Goal: Information Seeking & Learning: Learn about a topic

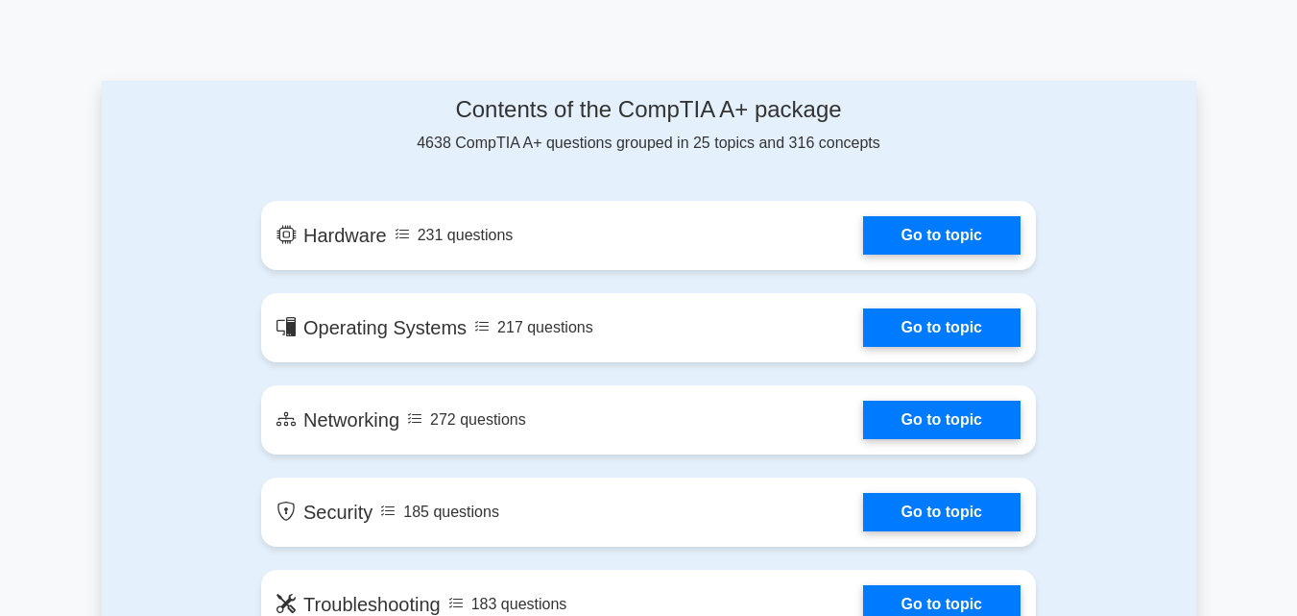
scroll to position [576, 0]
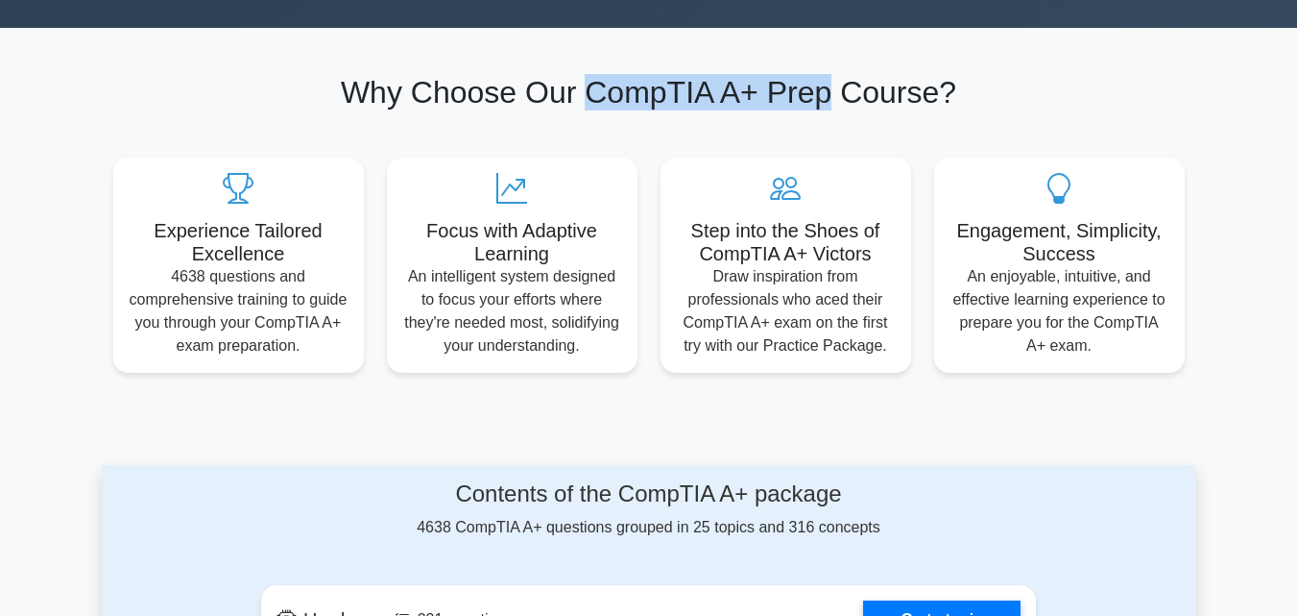
drag, startPoint x: 583, startPoint y: 84, endPoint x: 829, endPoint y: 89, distance: 245.9
click at [829, 89] on h2 "Why Choose Our CompTIA A+ Prep Course?" at bounding box center [649, 92] width 1072 height 36
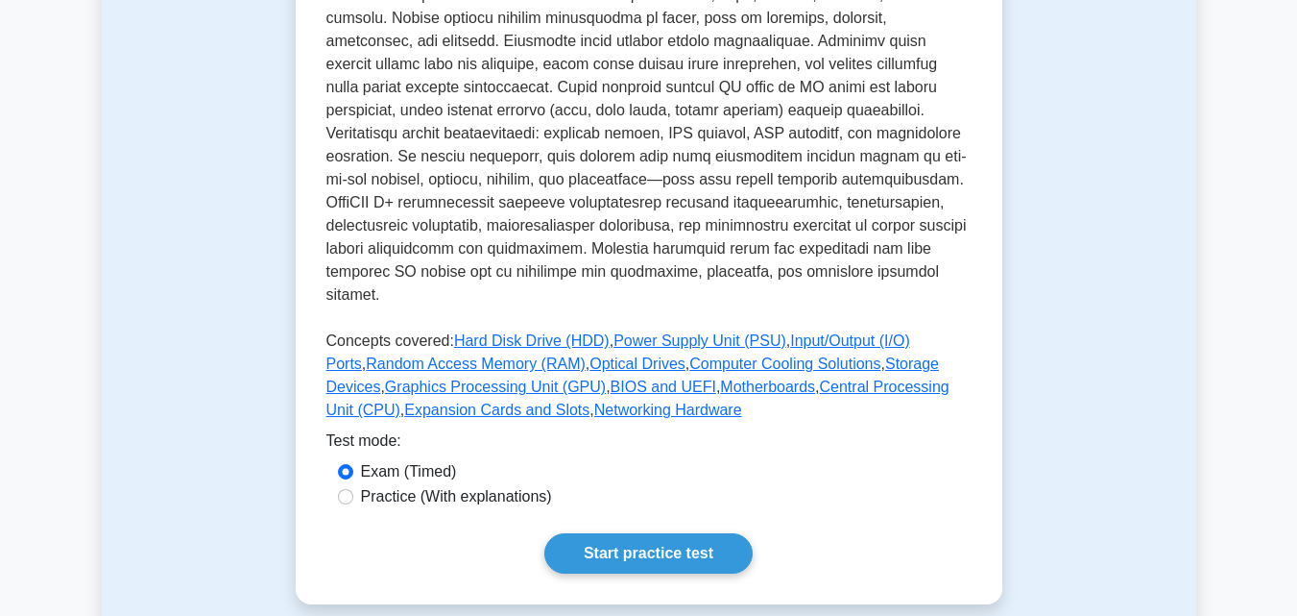
scroll to position [768, 0]
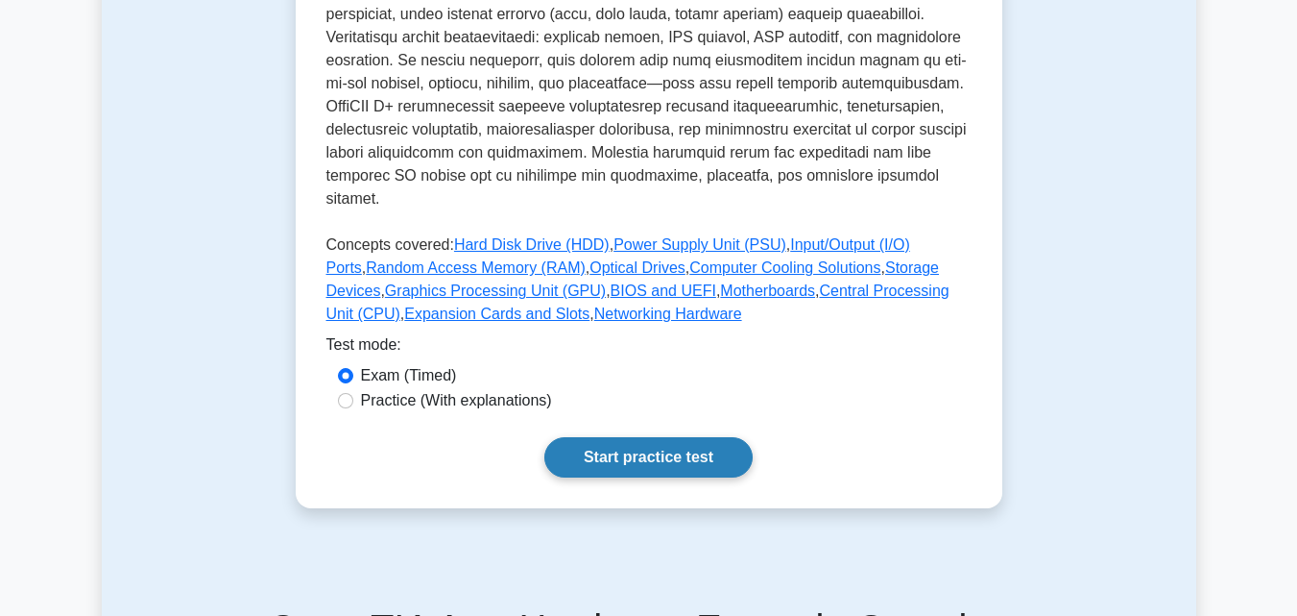
click at [637, 437] on link "Start practice test" at bounding box center [649, 457] width 208 height 40
click at [484, 389] on label "Practice (With explanations)" at bounding box center [456, 400] width 191 height 23
click at [353, 393] on input "Practice (With explanations)" at bounding box center [345, 400] width 15 height 15
radio input "true"
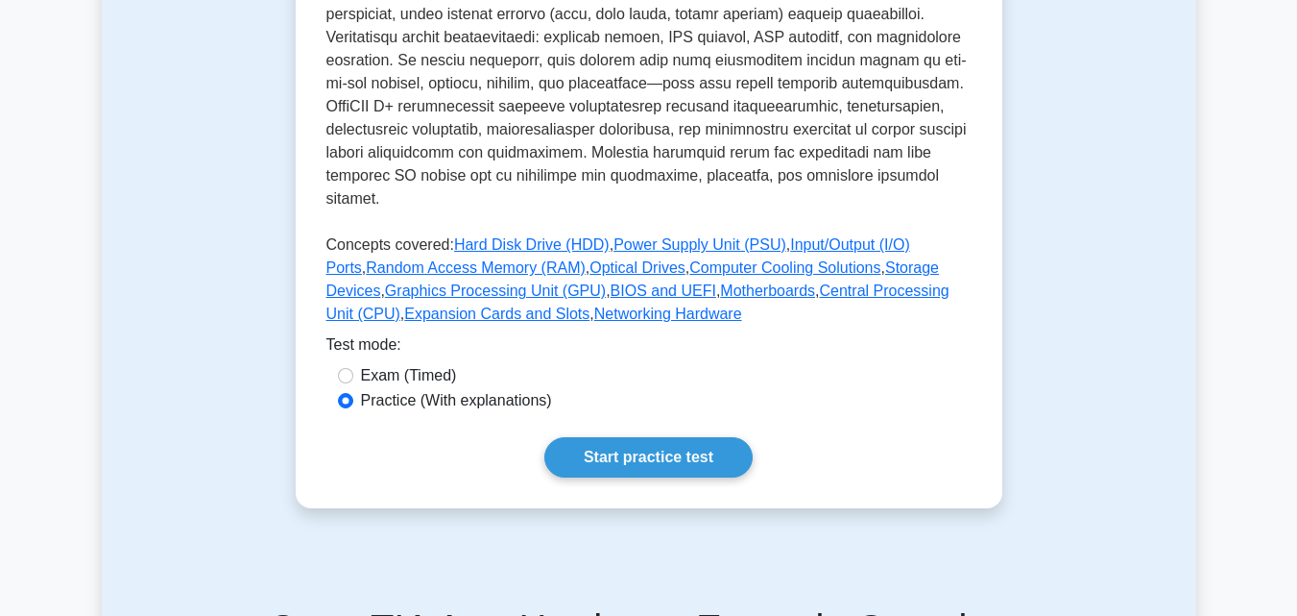
click at [410, 389] on label "Practice (With explanations)" at bounding box center [456, 400] width 191 height 23
click at [353, 393] on input "Practice (With explanations)" at bounding box center [345, 400] width 15 height 15
click at [609, 437] on link "Start practice test" at bounding box center [649, 457] width 208 height 40
click at [590, 445] on link "Start practice test" at bounding box center [649, 457] width 208 height 40
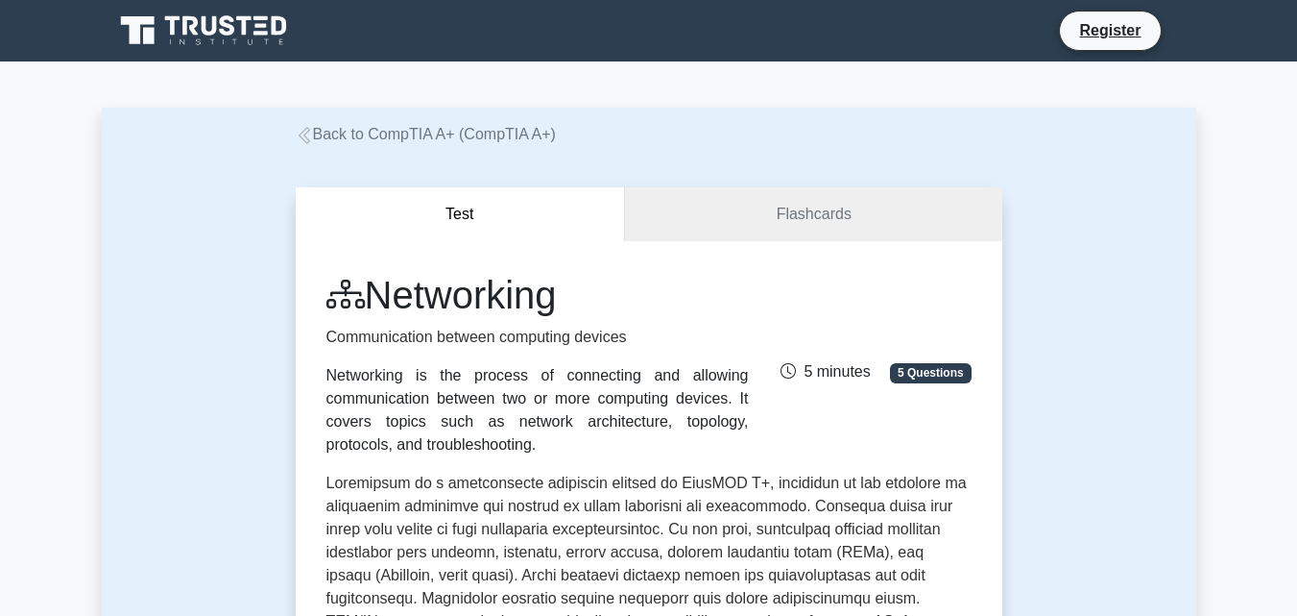
scroll to position [768, 0]
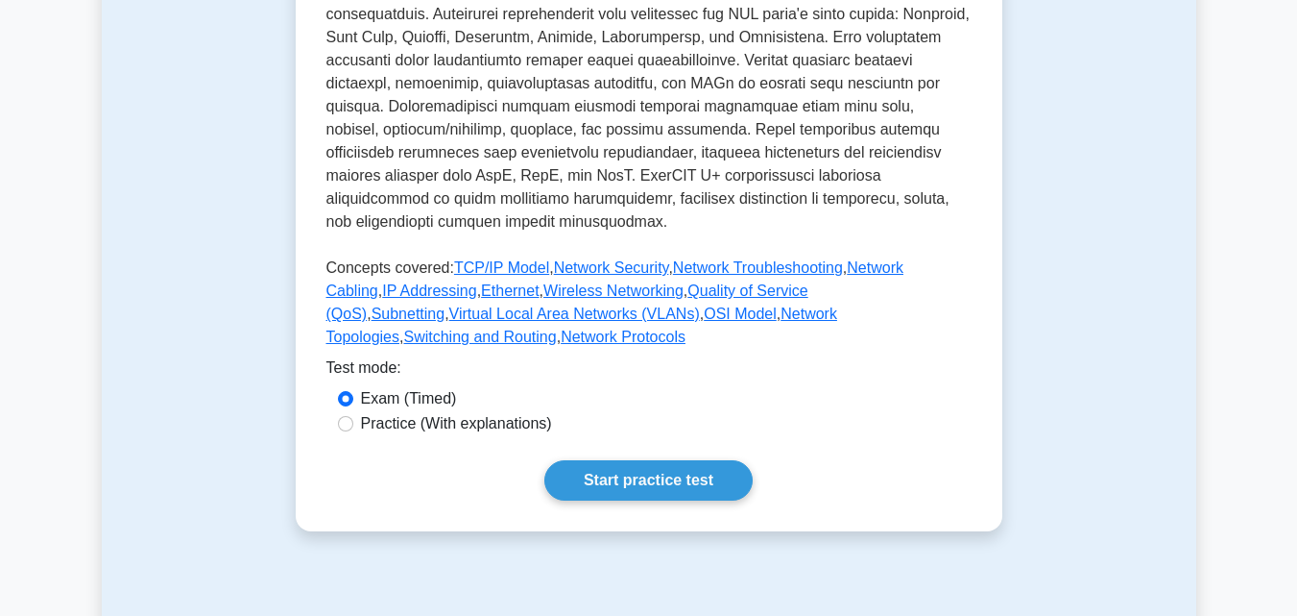
click at [475, 387] on div "Exam (Timed)" at bounding box center [649, 398] width 622 height 23
click at [475, 412] on label "Practice (With explanations)" at bounding box center [456, 423] width 191 height 23
click at [353, 416] on input "Practice (With explanations)" at bounding box center [345, 423] width 15 height 15
radio input "true"
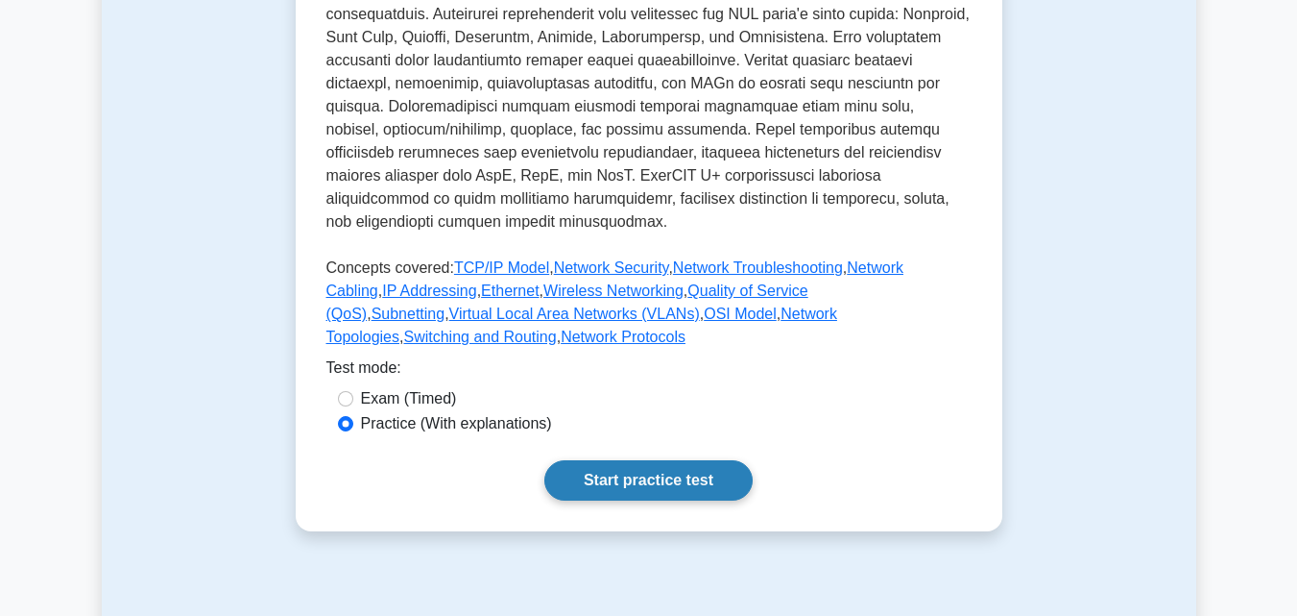
click at [641, 460] on link "Start practice test" at bounding box center [649, 480] width 208 height 40
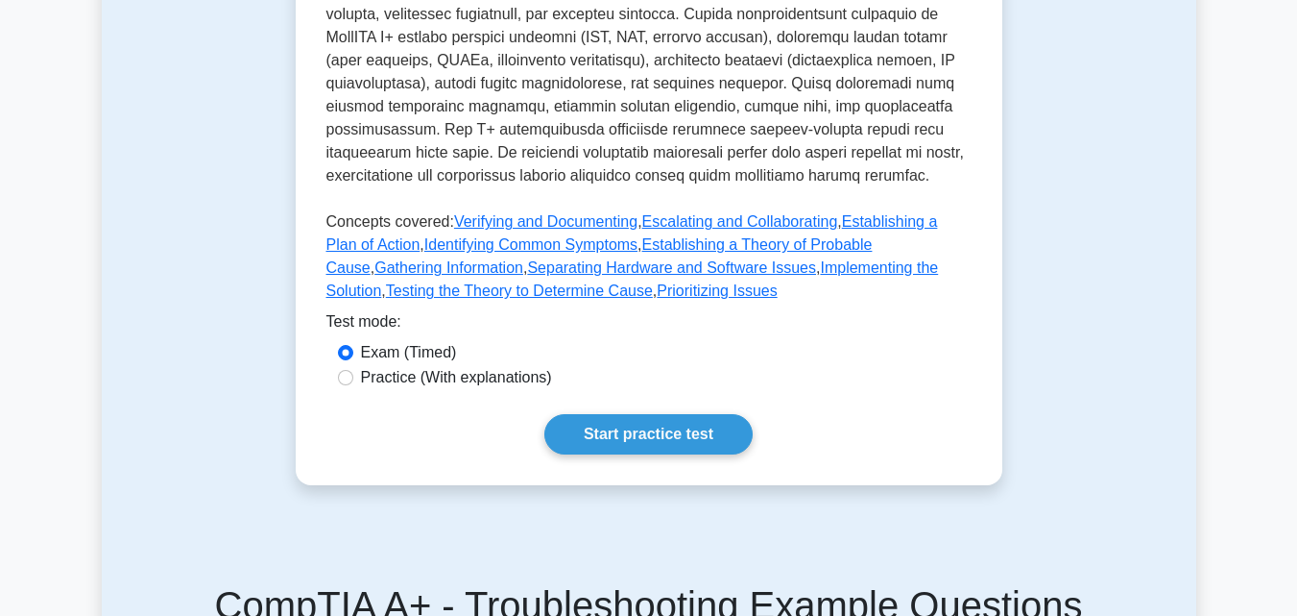
click at [495, 366] on label "Practice (With explanations)" at bounding box center [456, 377] width 191 height 23
click at [353, 370] on input "Practice (With explanations)" at bounding box center [345, 377] width 15 height 15
radio input "true"
click at [687, 417] on link "Start practice test" at bounding box center [649, 434] width 208 height 40
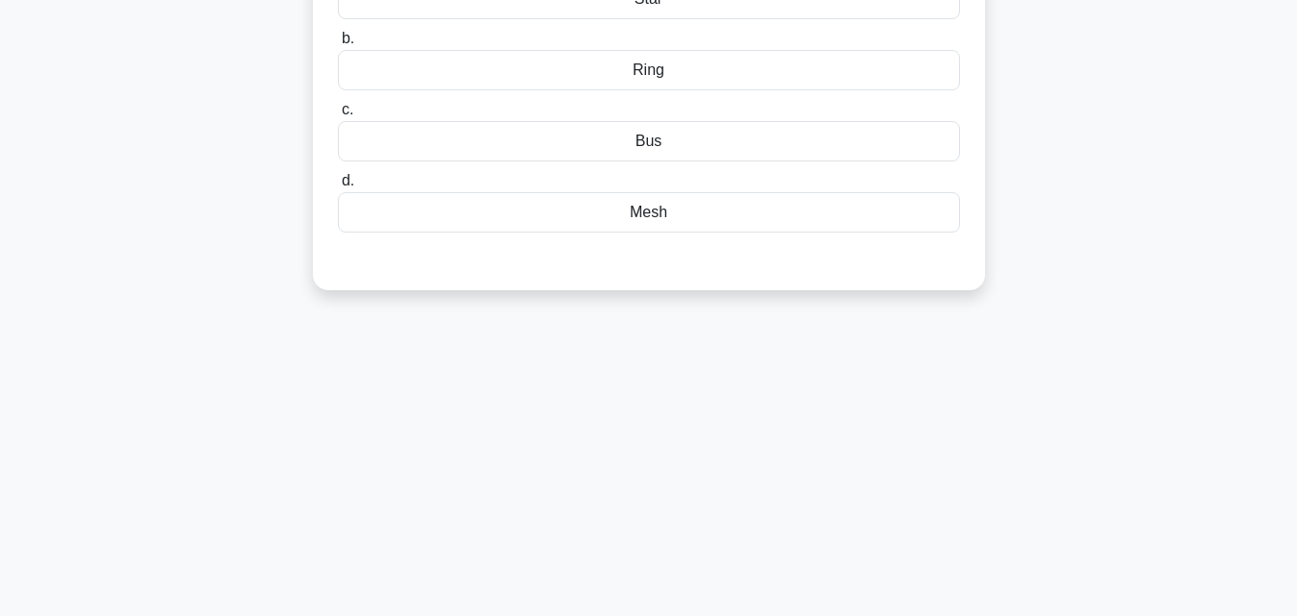
scroll to position [192, 0]
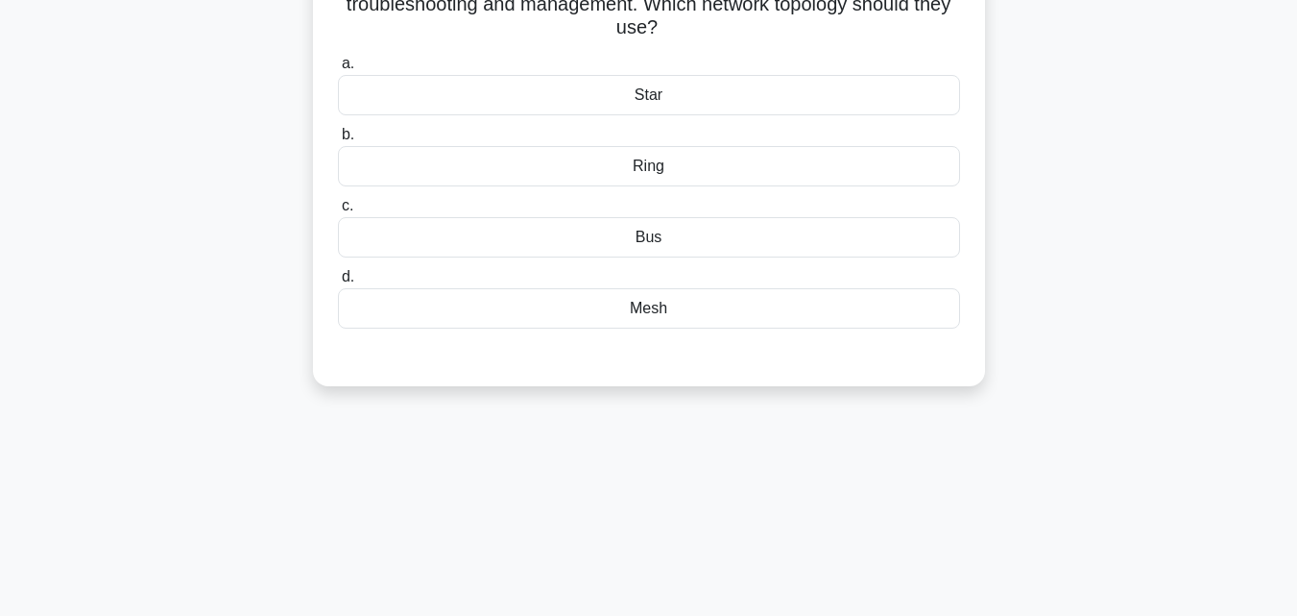
click at [654, 238] on div "Bus" at bounding box center [649, 237] width 622 height 40
click at [338, 212] on input "c. Bus" at bounding box center [338, 206] width 0 height 12
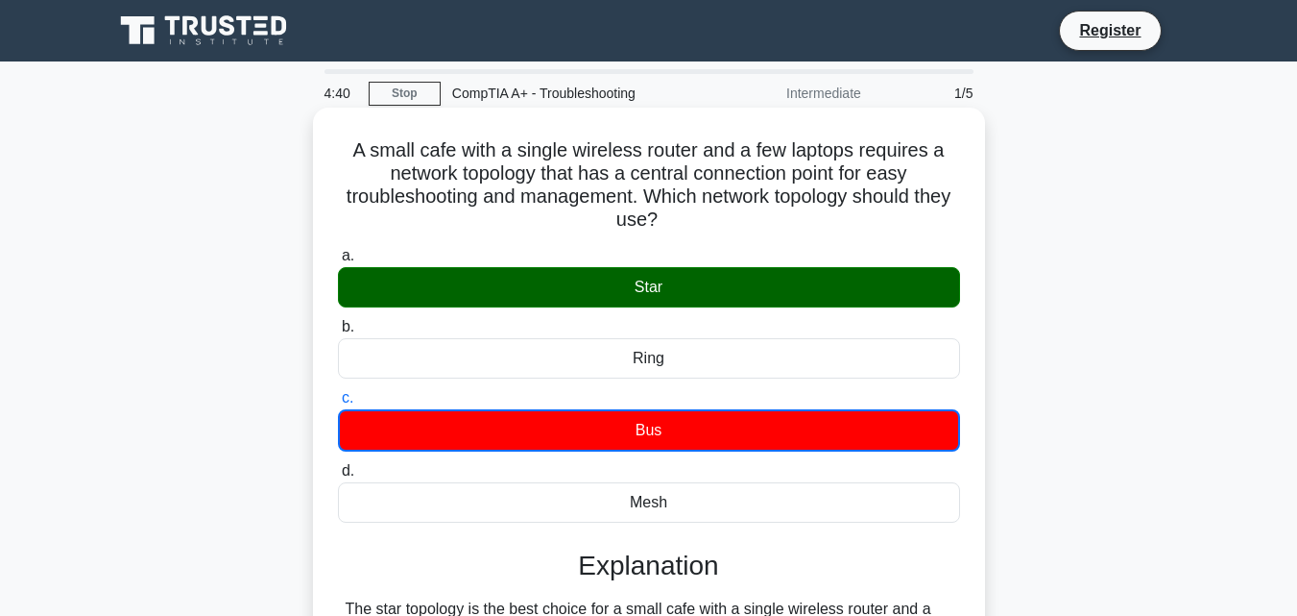
scroll to position [422, 0]
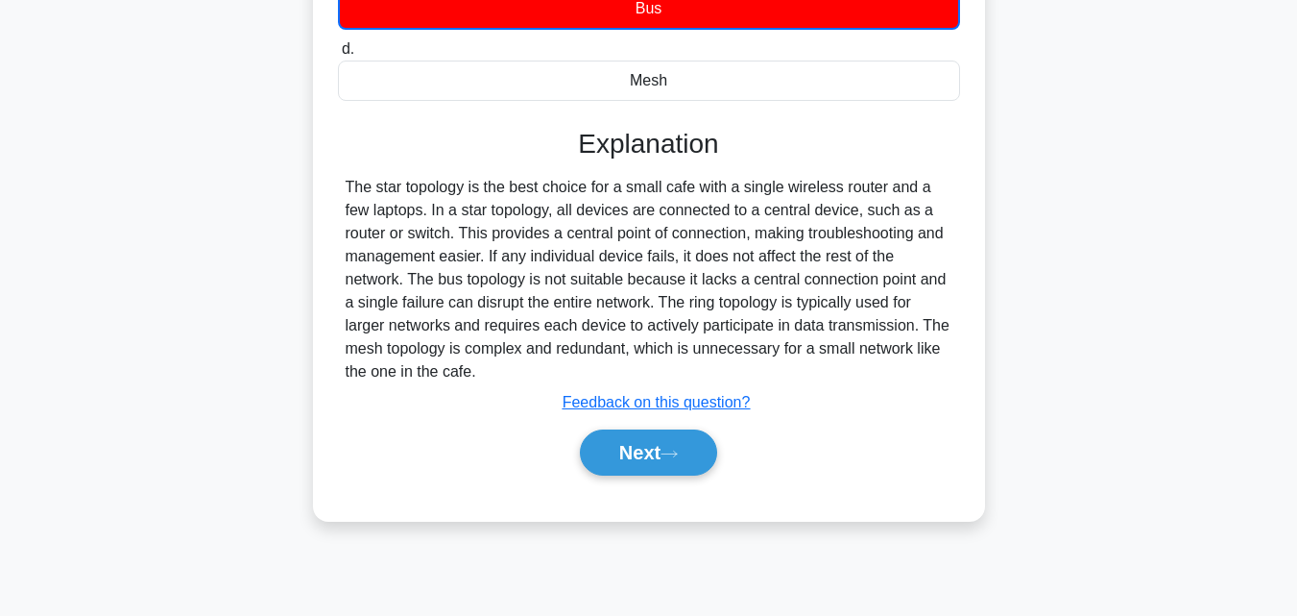
click at [660, 479] on div "Next" at bounding box center [649, 452] width 622 height 61
click at [665, 437] on button "Next" at bounding box center [648, 452] width 137 height 46
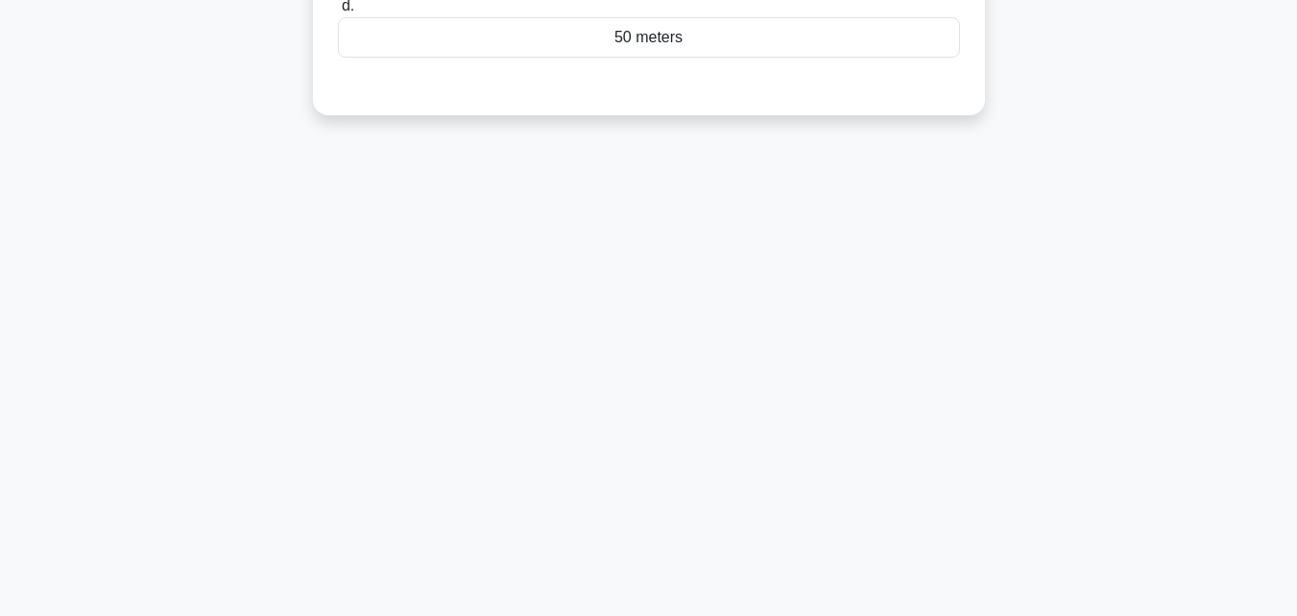
scroll to position [37, 0]
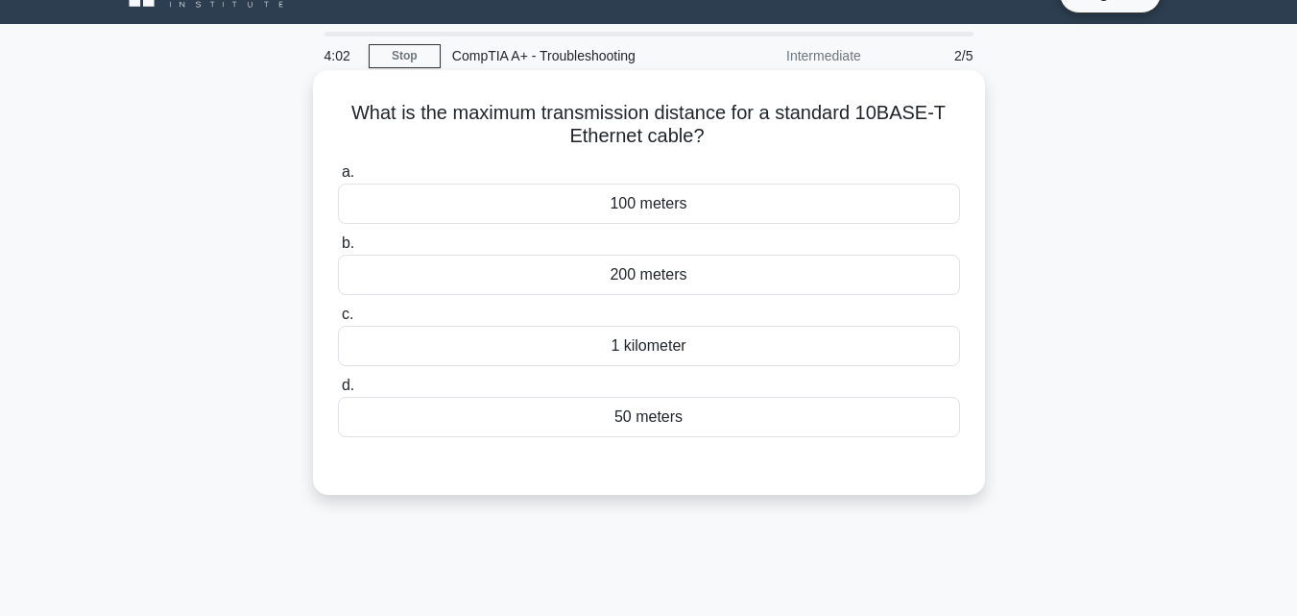
click at [616, 339] on div "1 kilometer" at bounding box center [649, 346] width 622 height 40
click at [338, 321] on input "c. 1 kilometer" at bounding box center [338, 314] width 0 height 12
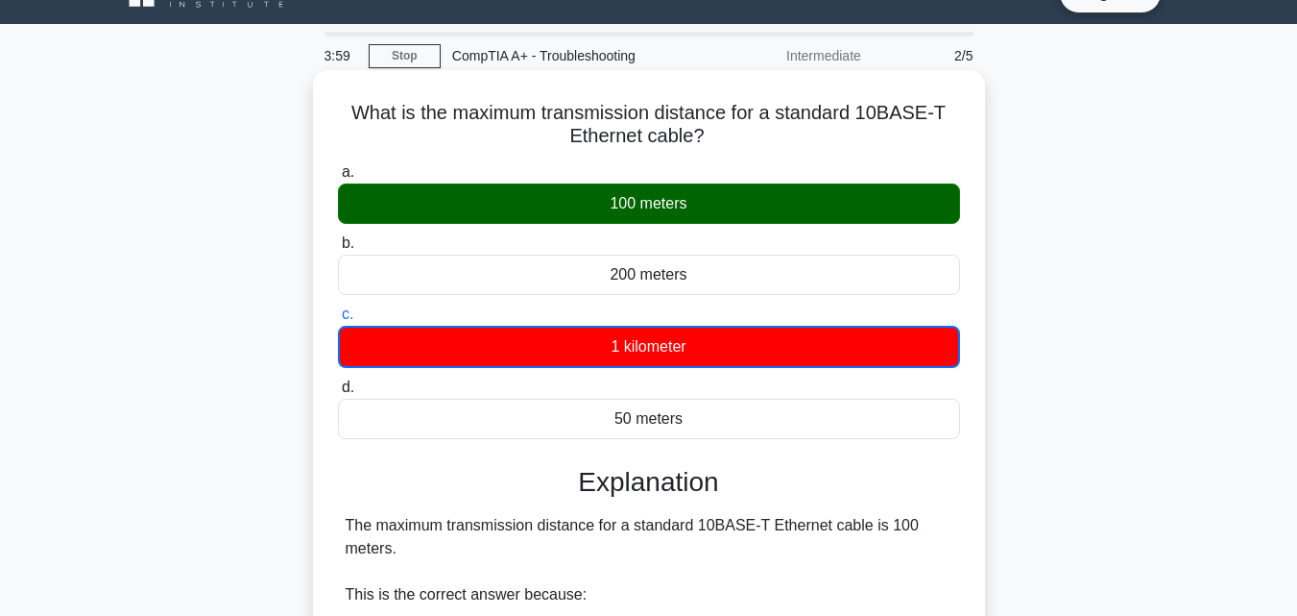
drag, startPoint x: 345, startPoint y: 109, endPoint x: 728, endPoint y: 133, distance: 383.9
click at [728, 133] on h5 "What is the maximum transmission distance for a standard 10BASE-T Ethernet cabl…" at bounding box center [649, 125] width 626 height 48
copy h5 "What is the maximum transmission distance for a standard 10BASE-T Ethernet cabl…"
drag, startPoint x: 329, startPoint y: 174, endPoint x: 716, endPoint y: 418, distance: 457.5
click at [716, 418] on div "a. 100 meters b. 200 meters c. d." at bounding box center [649, 300] width 645 height 286
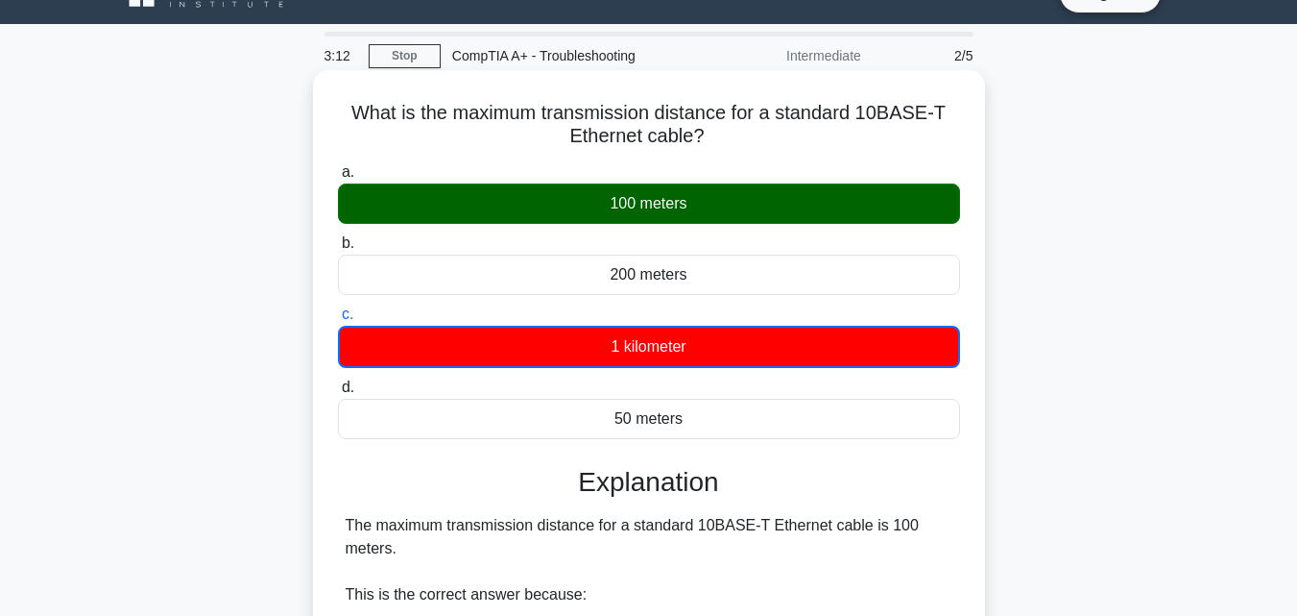
copy div "a. 100 meters b. 200 meters c. 1 kilometer d. 50 meters"
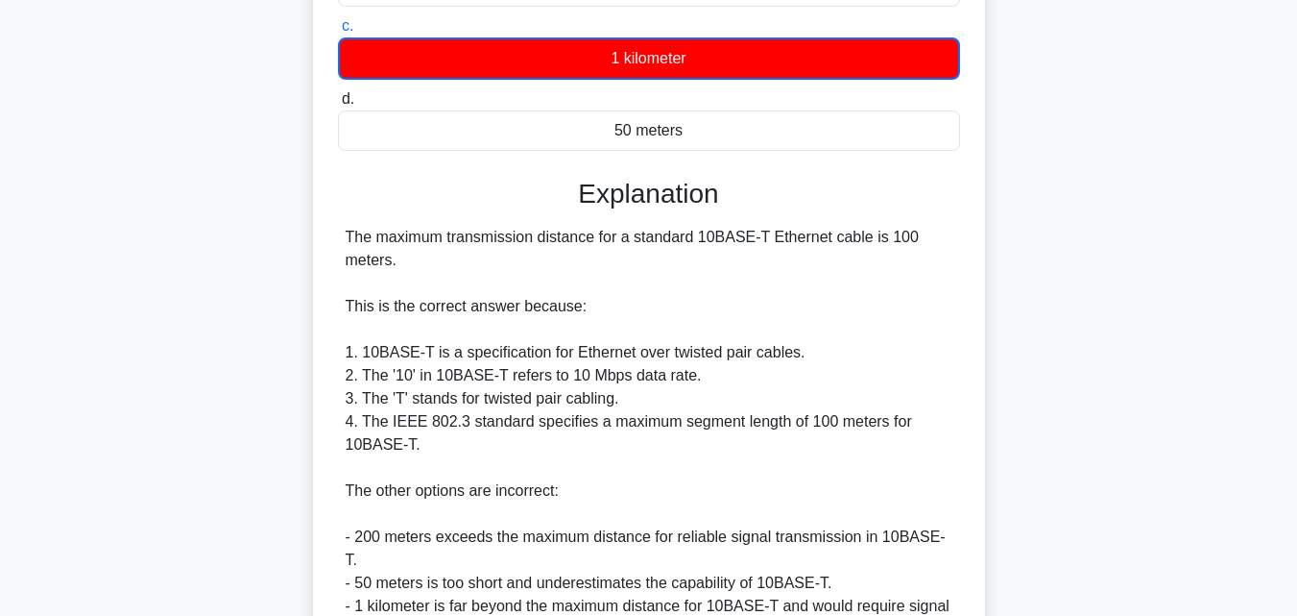
scroll to position [594, 0]
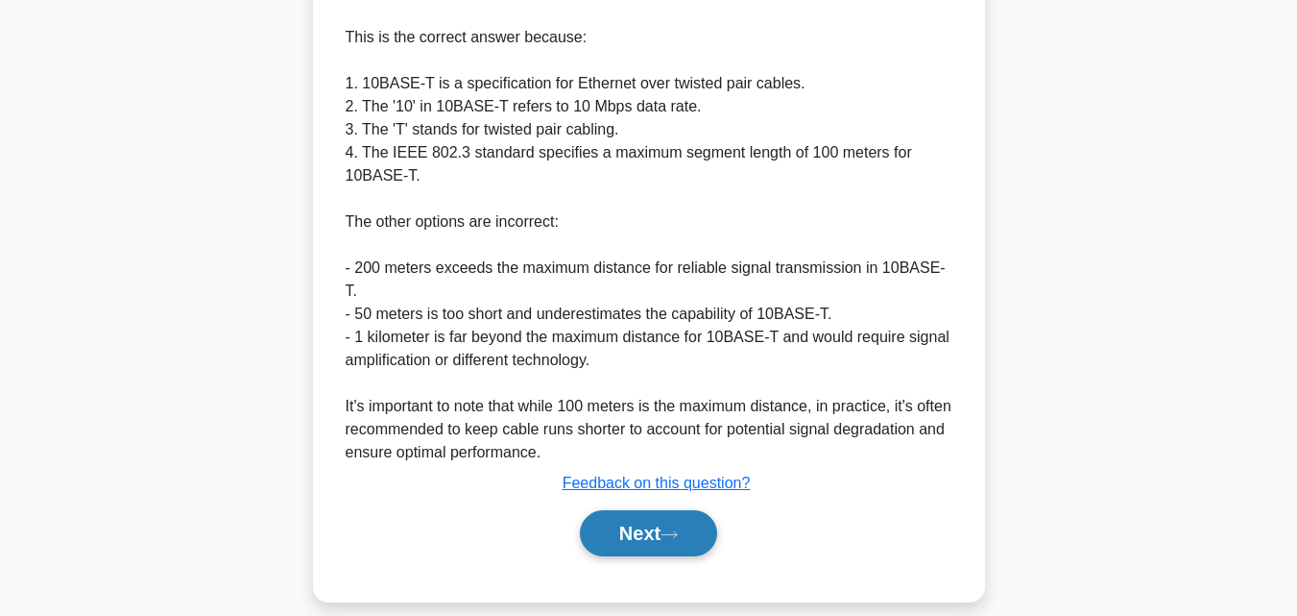
click at [650, 516] on button "Next" at bounding box center [648, 533] width 137 height 46
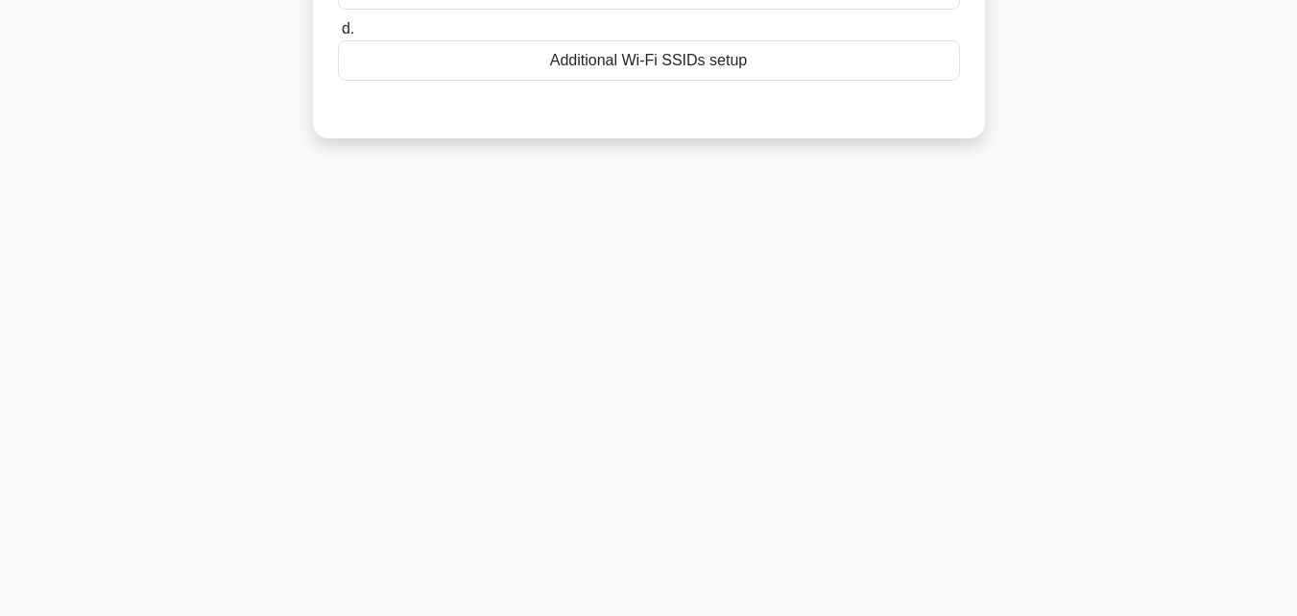
scroll to position [37, 0]
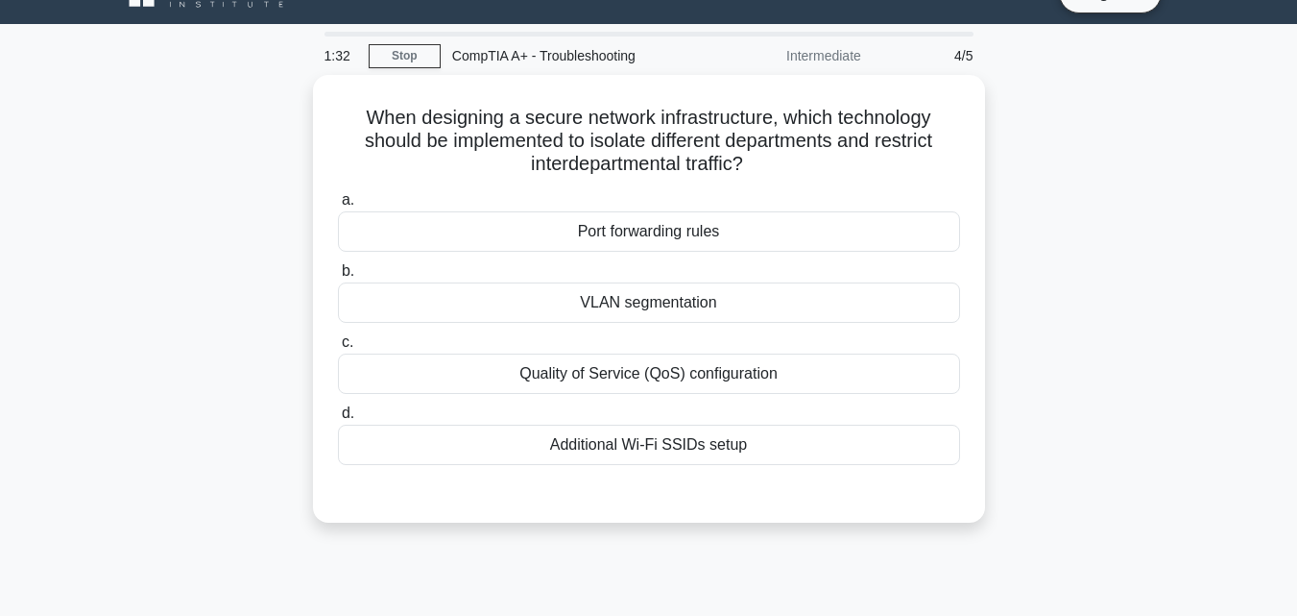
click at [456, 56] on div "CompTIA A+ - Troubleshooting" at bounding box center [573, 55] width 264 height 38
drag, startPoint x: 453, startPoint y: 56, endPoint x: 531, endPoint y: 57, distance: 77.8
click at [531, 57] on div "CompTIA A+ - Troubleshooting" at bounding box center [573, 55] width 264 height 38
copy div "CompTIA A+"
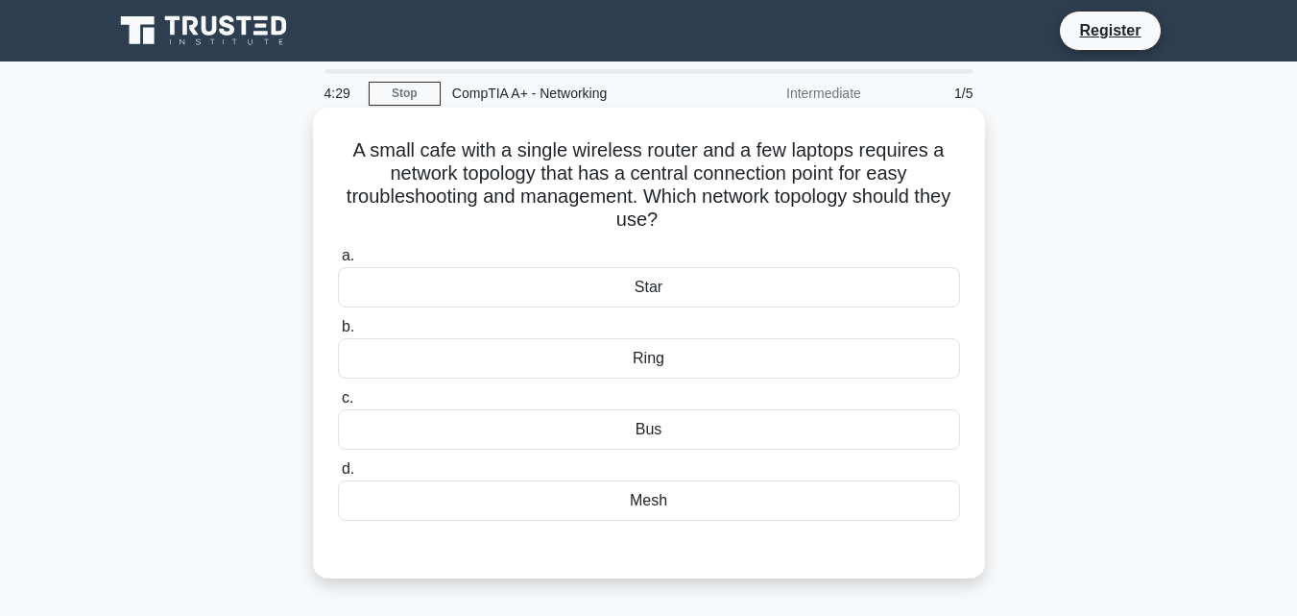
scroll to position [192, 0]
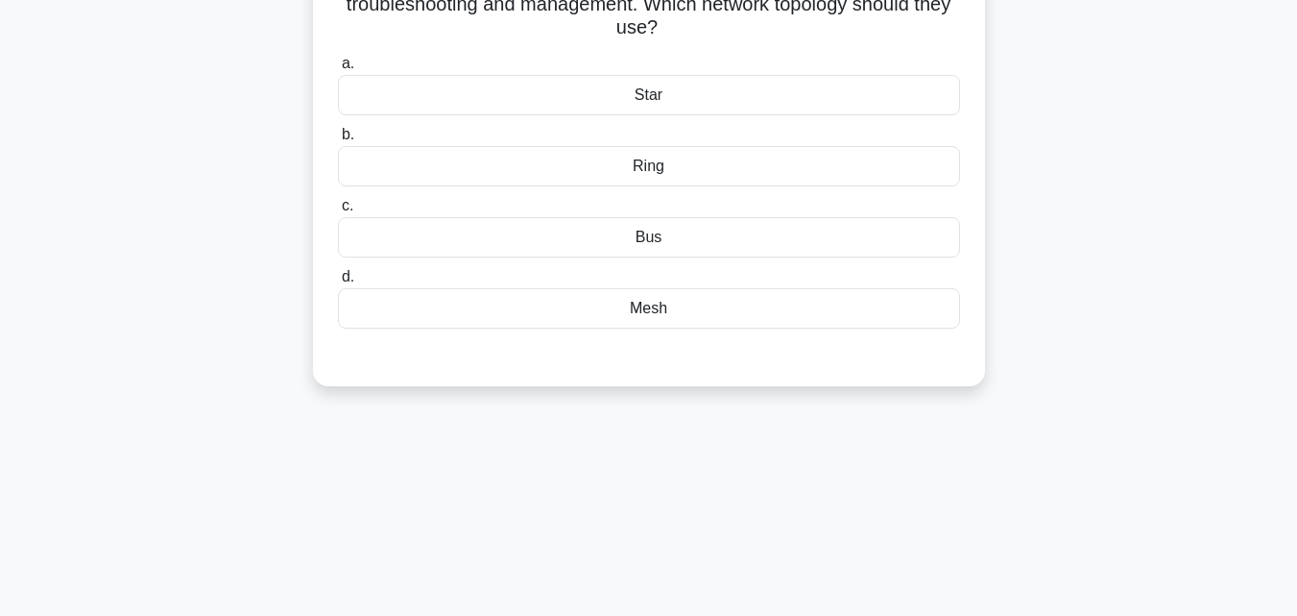
click at [648, 107] on div "Star" at bounding box center [649, 95] width 622 height 40
click at [338, 70] on input "a. Star" at bounding box center [338, 64] width 0 height 12
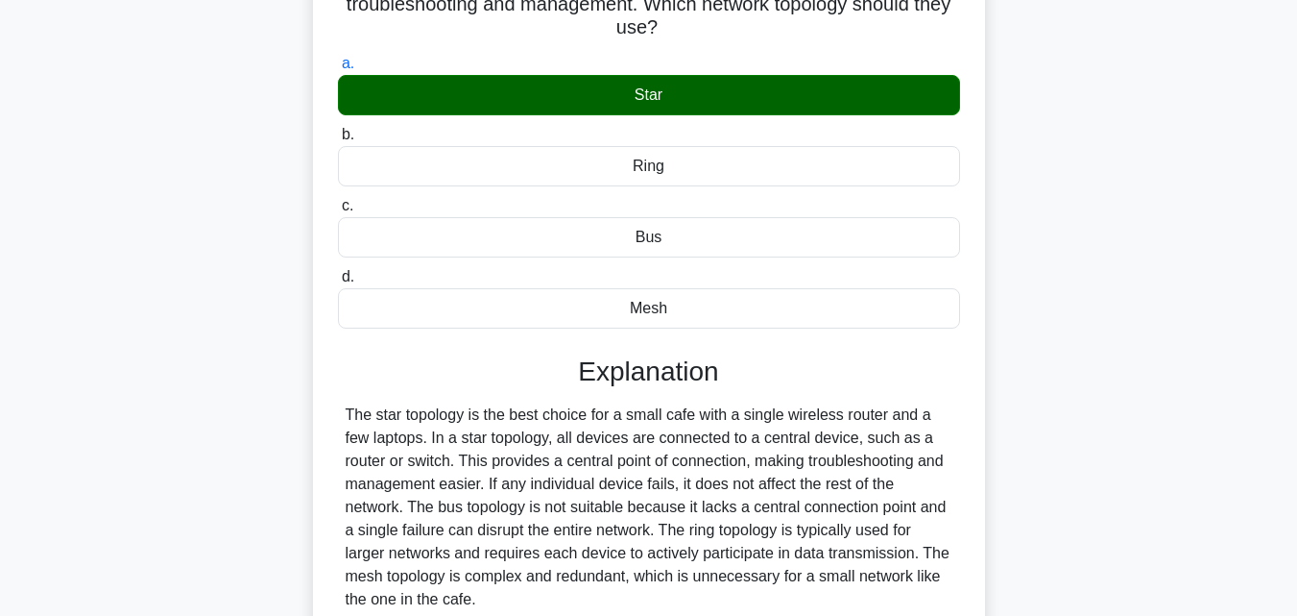
scroll to position [422, 0]
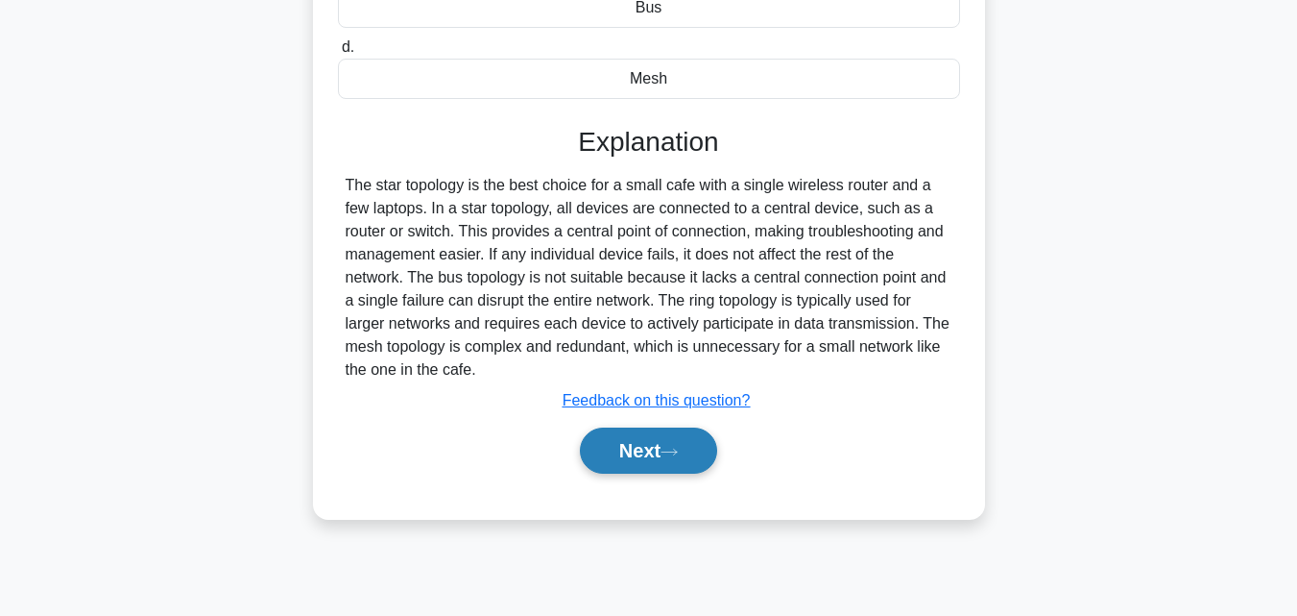
click at [665, 438] on button "Next" at bounding box center [648, 450] width 137 height 46
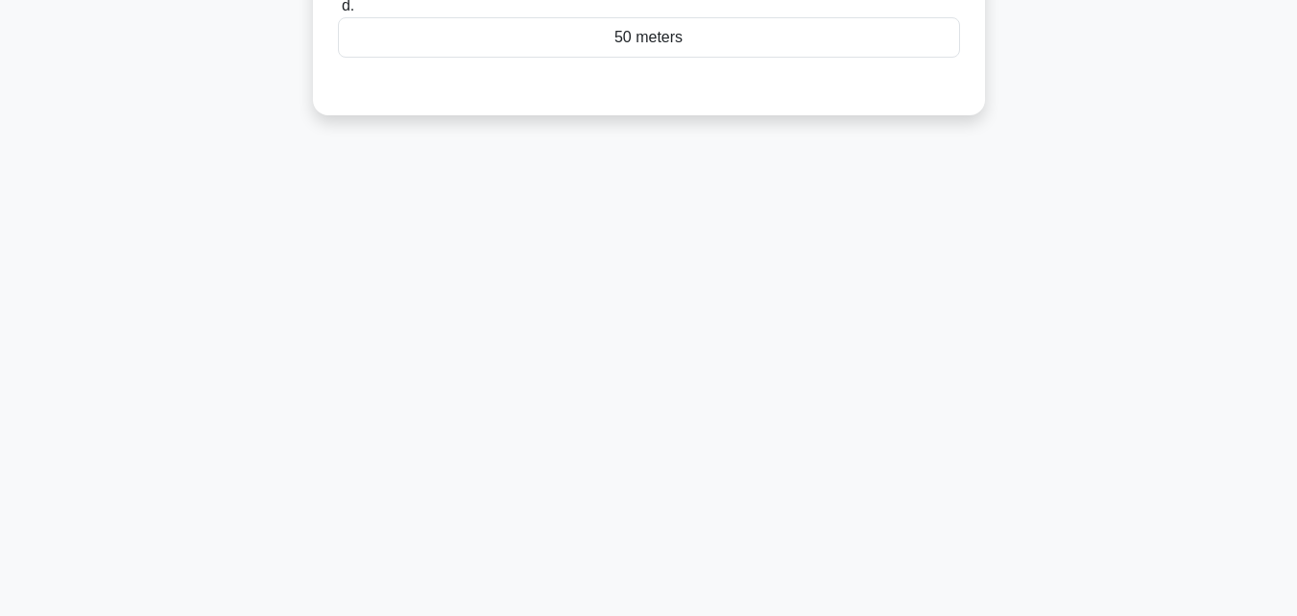
scroll to position [133, 0]
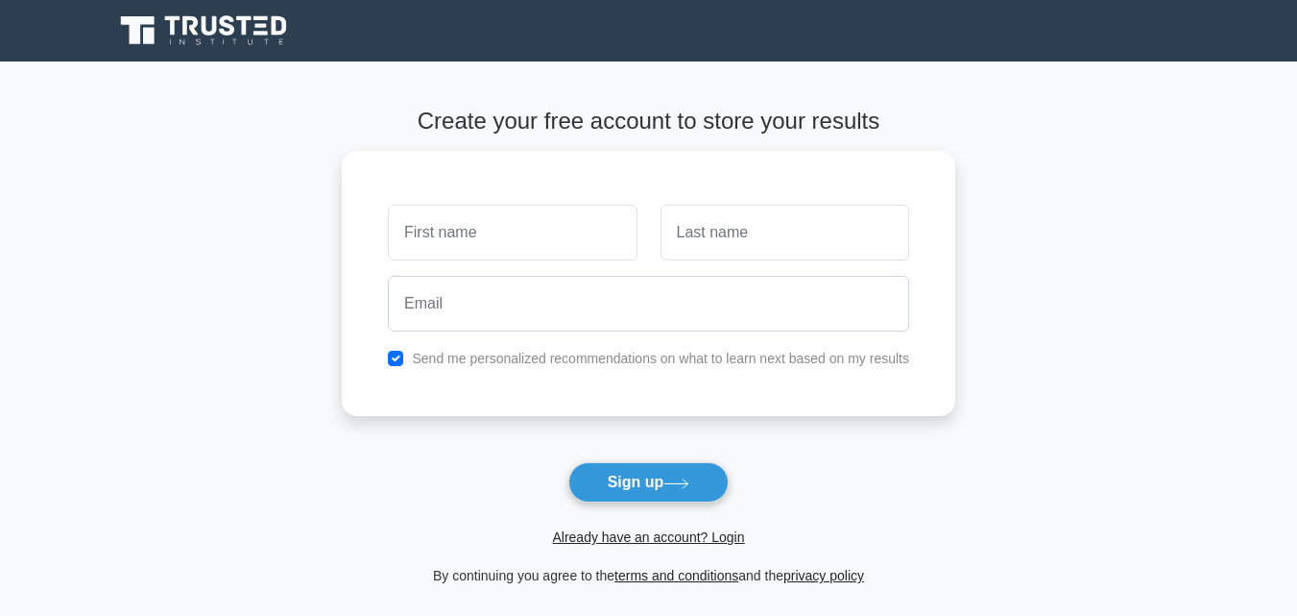
scroll to position [230, 0]
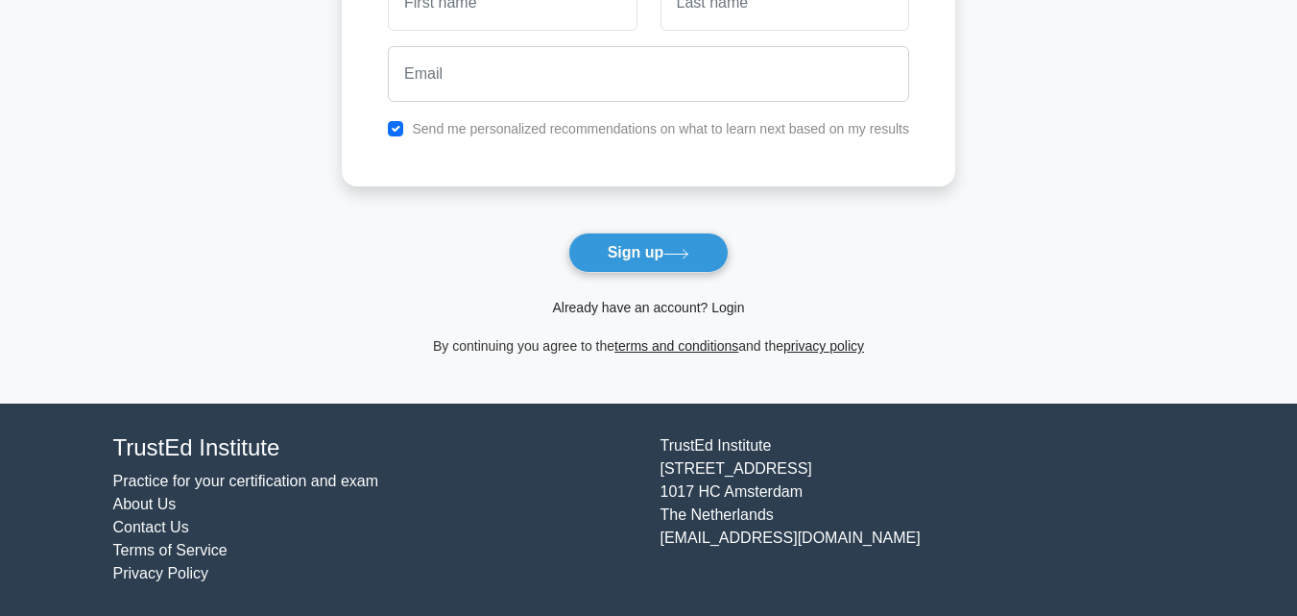
click at [657, 315] on link "Already have an account? Login" at bounding box center [648, 307] width 192 height 15
